Goal: Find specific page/section: Find specific page/section

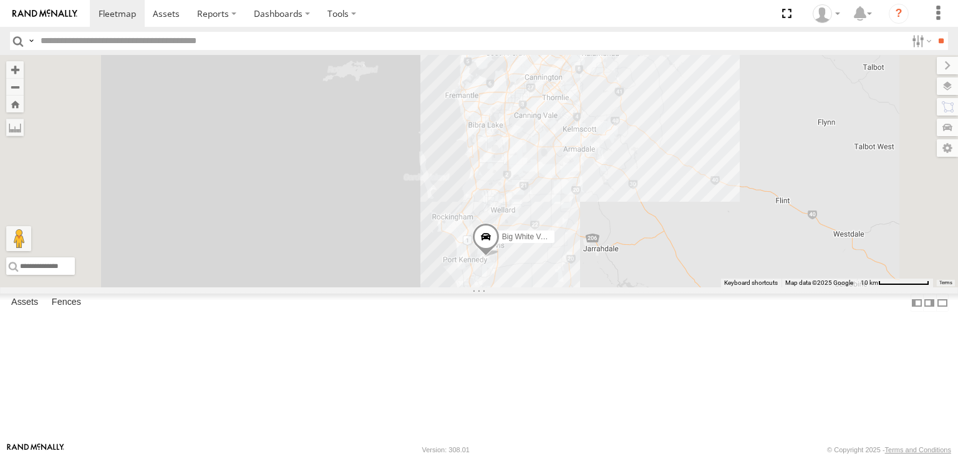
click at [0, 0] on div "Tyler V7" at bounding box center [0, 0] width 0 height 0
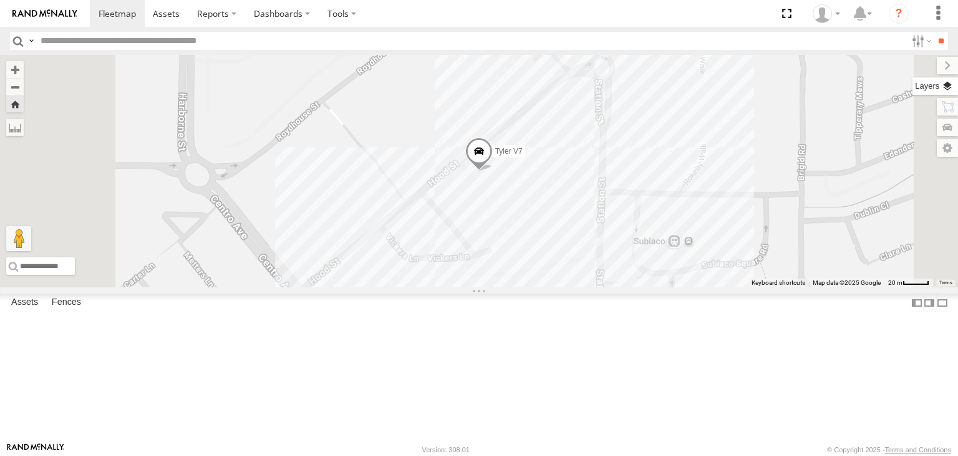
click at [948, 86] on label at bounding box center [936, 85] width 46 height 17
click at [0, 0] on div "Basemaps" at bounding box center [0, 0] width 0 height 0
click at [0, 0] on span "Basemaps" at bounding box center [0, 0] width 0 height 0
click at [0, 0] on span "Satellite + Roadmap" at bounding box center [0, 0] width 0 height 0
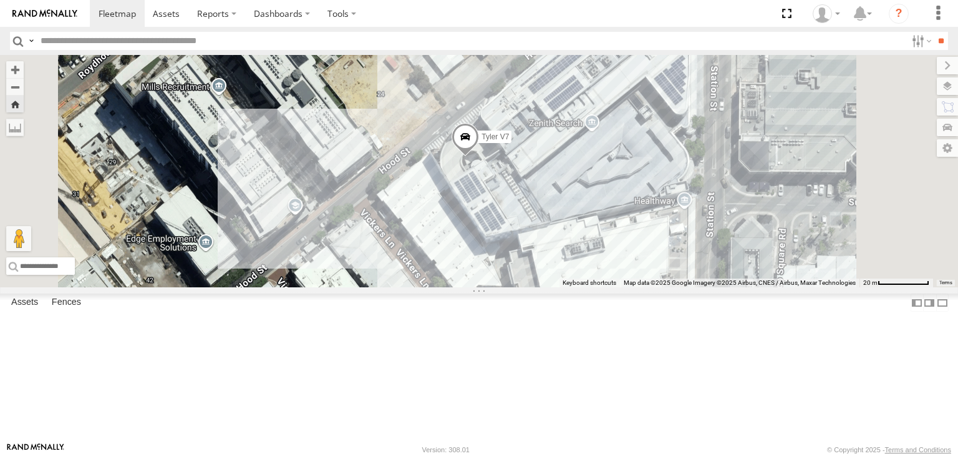
click at [0, 0] on div "[PERSON_NAME] V7 All Assets Marketlane Subi - [GEOGRAPHIC_DATA] [GEOGRAPHIC_DAT…" at bounding box center [0, 0] width 0 height 0
click at [0, 0] on div "[PERSON_NAME] V9" at bounding box center [0, 0] width 0 height 0
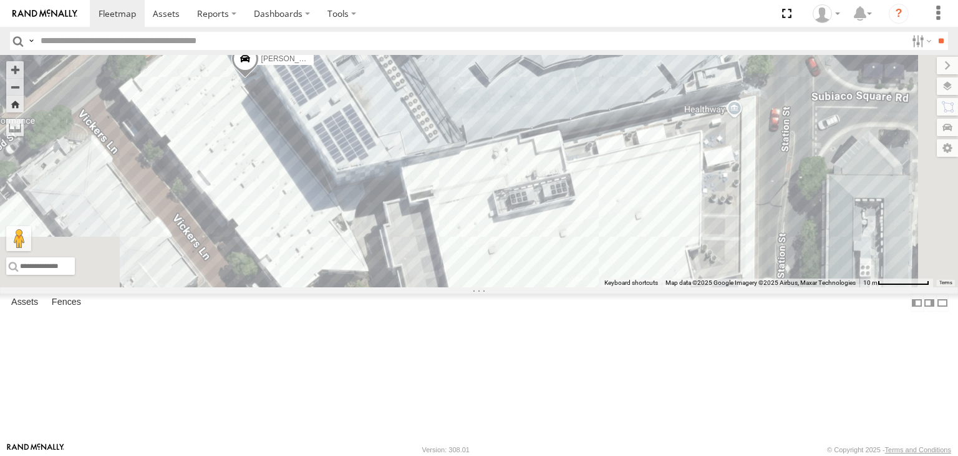
drag, startPoint x: 706, startPoint y: 260, endPoint x: 509, endPoint y: 131, distance: 235.4
click at [509, 131] on div "[PERSON_NAME] V9" at bounding box center [479, 171] width 958 height 232
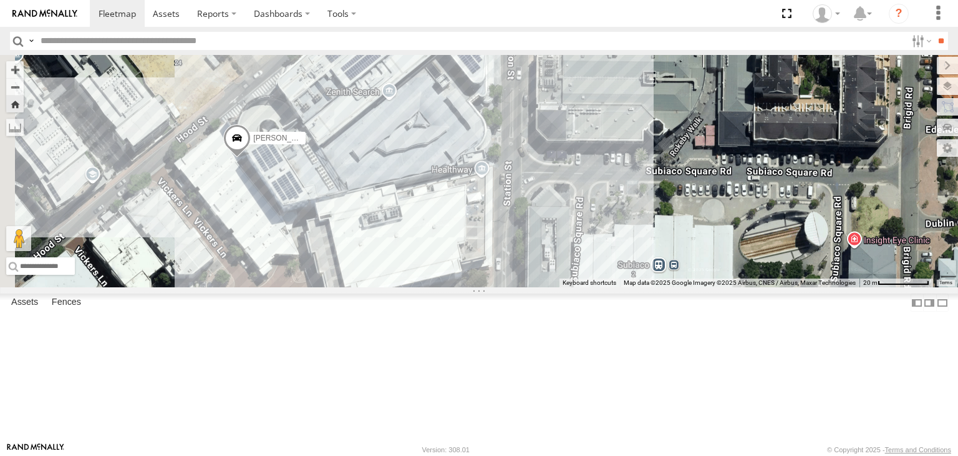
drag, startPoint x: 572, startPoint y: 144, endPoint x: 610, endPoint y: 288, distance: 149.2
click at [610, 287] on div "[PERSON_NAME] V9" at bounding box center [479, 171] width 958 height 232
click at [0, 0] on div "[PERSON_NAME] V6" at bounding box center [0, 0] width 0 height 0
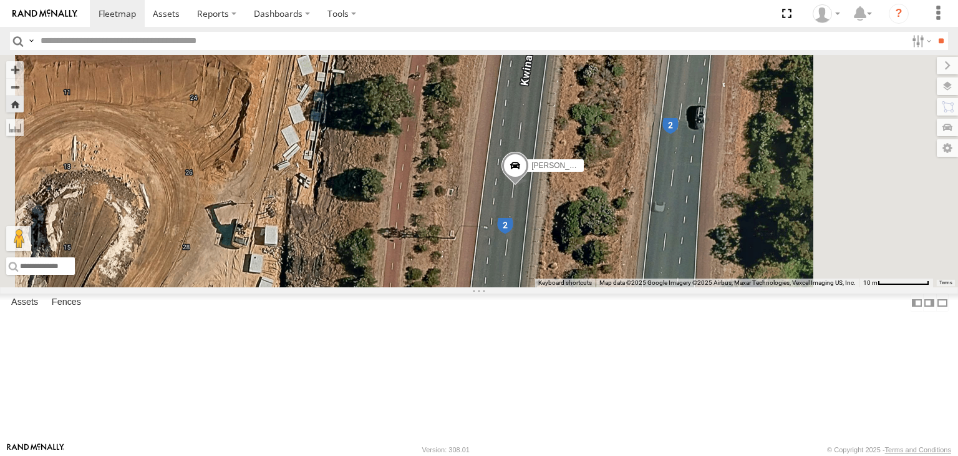
click at [0, 0] on div at bounding box center [0, 0] width 0 height 0
click at [0, 0] on div "All Assets" at bounding box center [0, 0] width 0 height 0
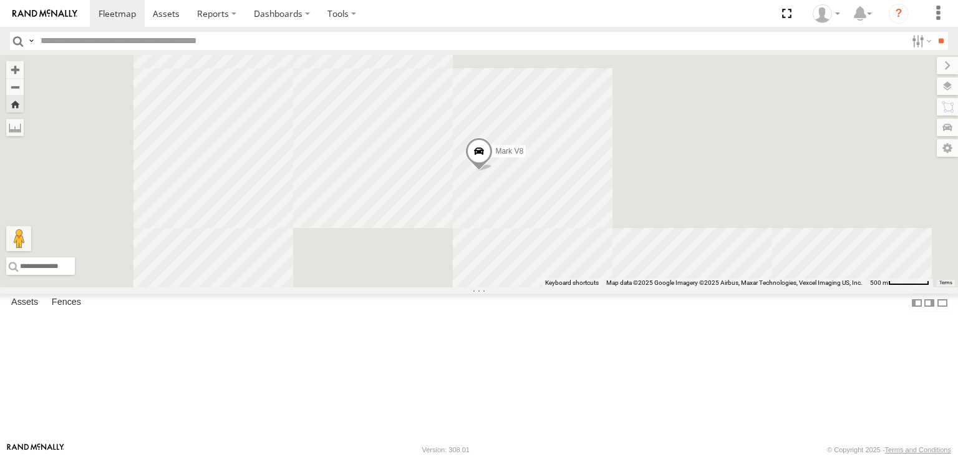
click at [0, 0] on div "All Assets" at bounding box center [0, 0] width 0 height 0
